Goal: Check status: Check status

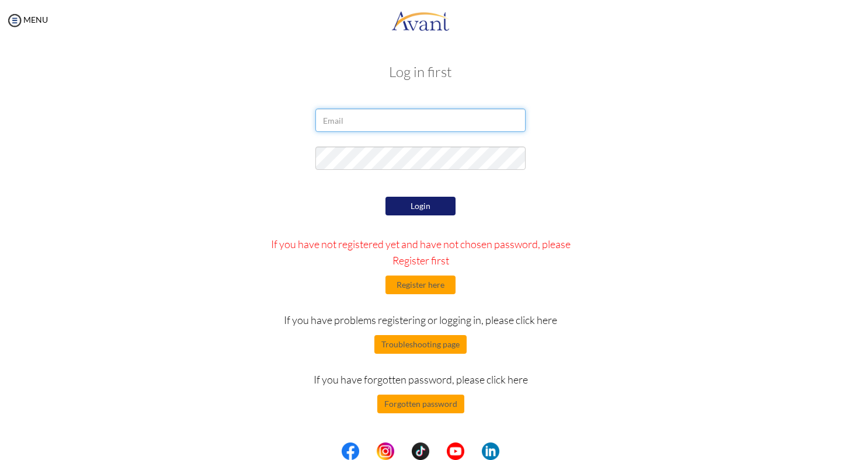
click at [427, 130] on input "email" at bounding box center [420, 120] width 210 height 23
type input "rizzaquindipan99@gmail.com"
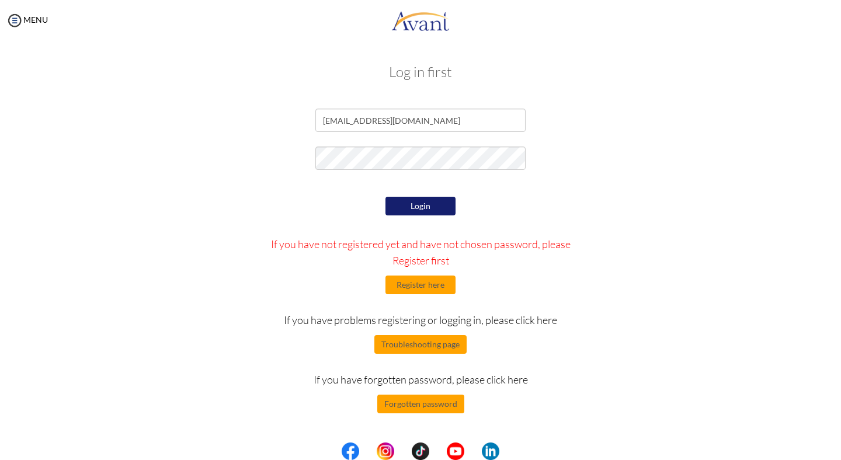
click at [427, 204] on button "Login" at bounding box center [421, 206] width 70 height 19
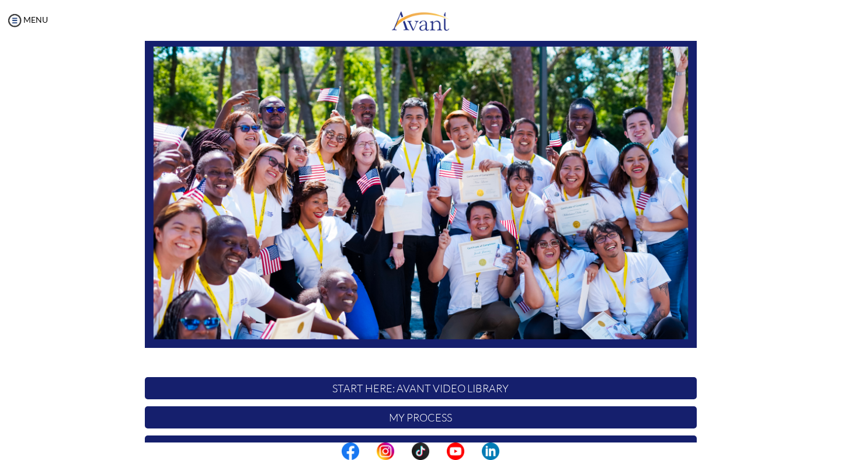
scroll to position [189, 0]
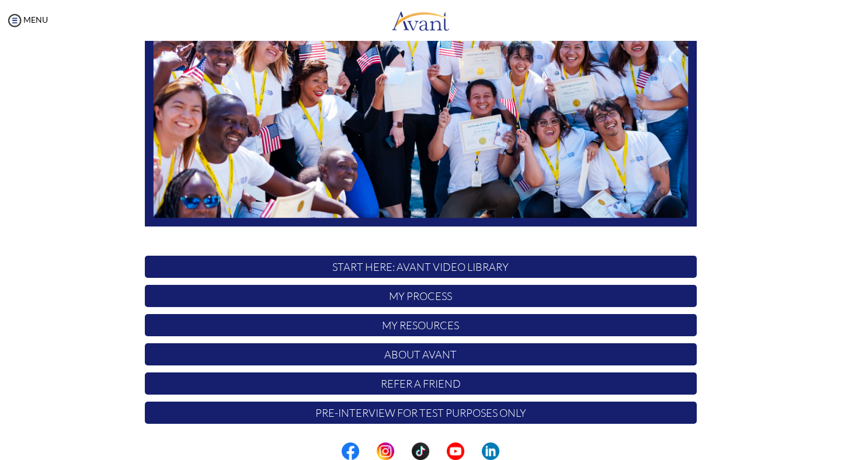
click at [393, 418] on p "Pre-Interview for test purposes only" at bounding box center [421, 413] width 552 height 22
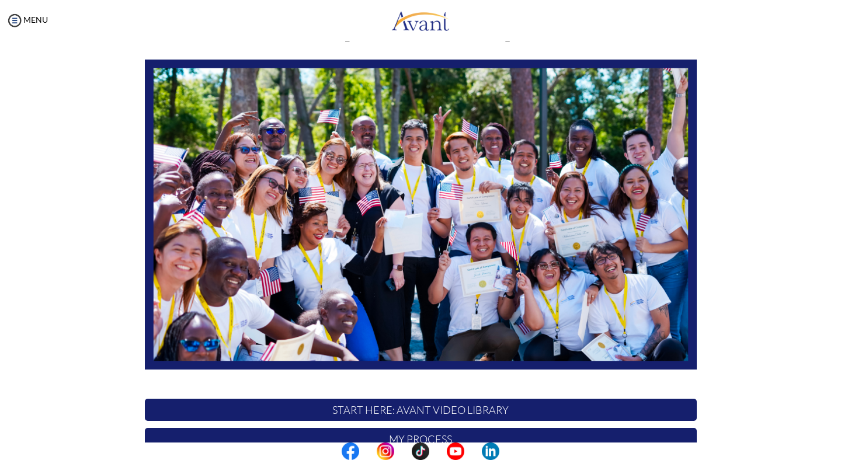
scroll to position [189, 0]
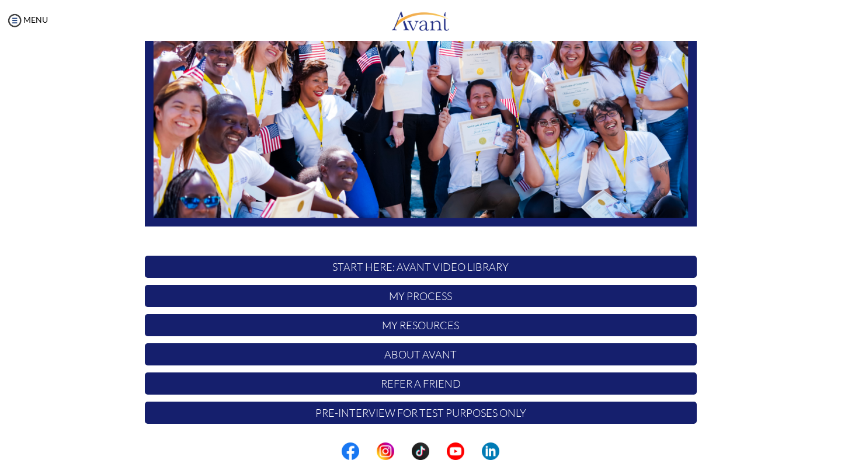
click at [459, 297] on p "My Process" at bounding box center [421, 296] width 552 height 22
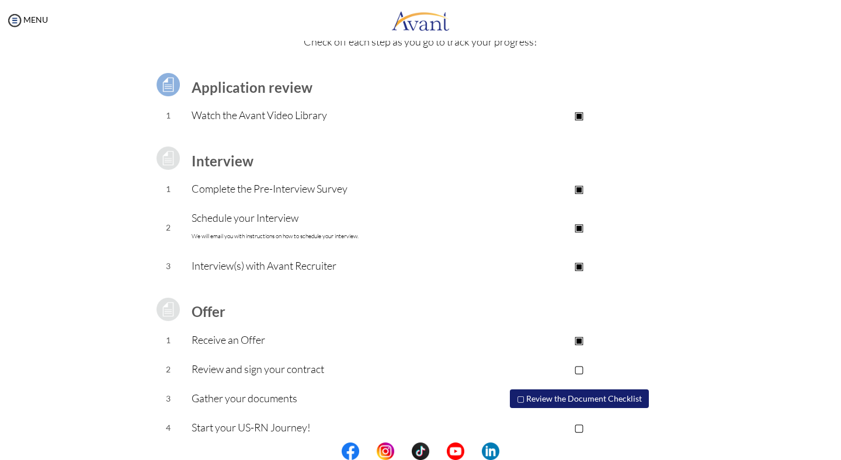
scroll to position [71, 0]
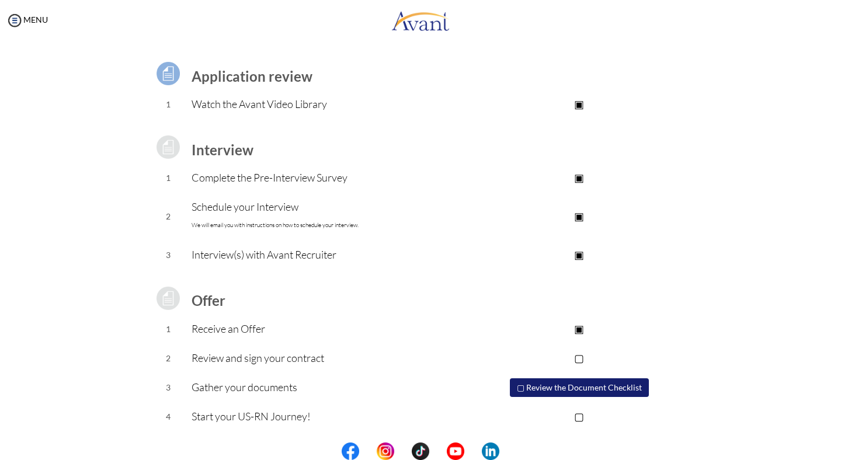
click at [578, 332] on p "▣" at bounding box center [579, 329] width 234 height 16
click at [611, 386] on button "▢ Review the Document Checklist" at bounding box center [579, 388] width 139 height 19
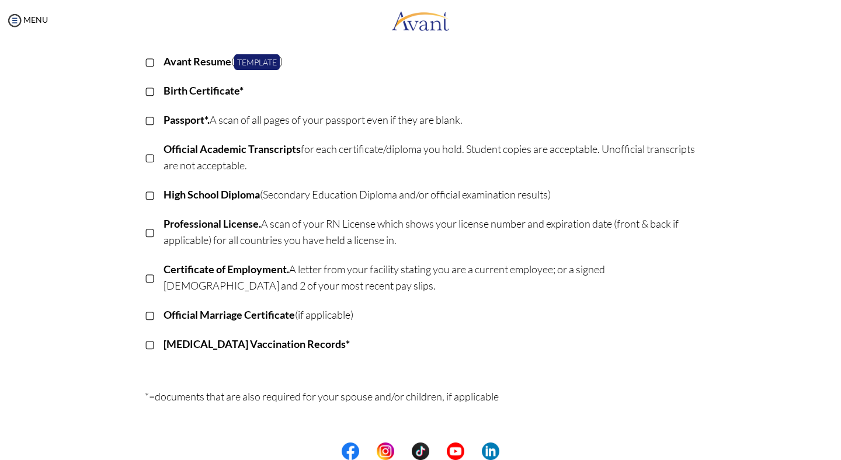
scroll to position [137, 0]
